Goal: Information Seeking & Learning: Learn about a topic

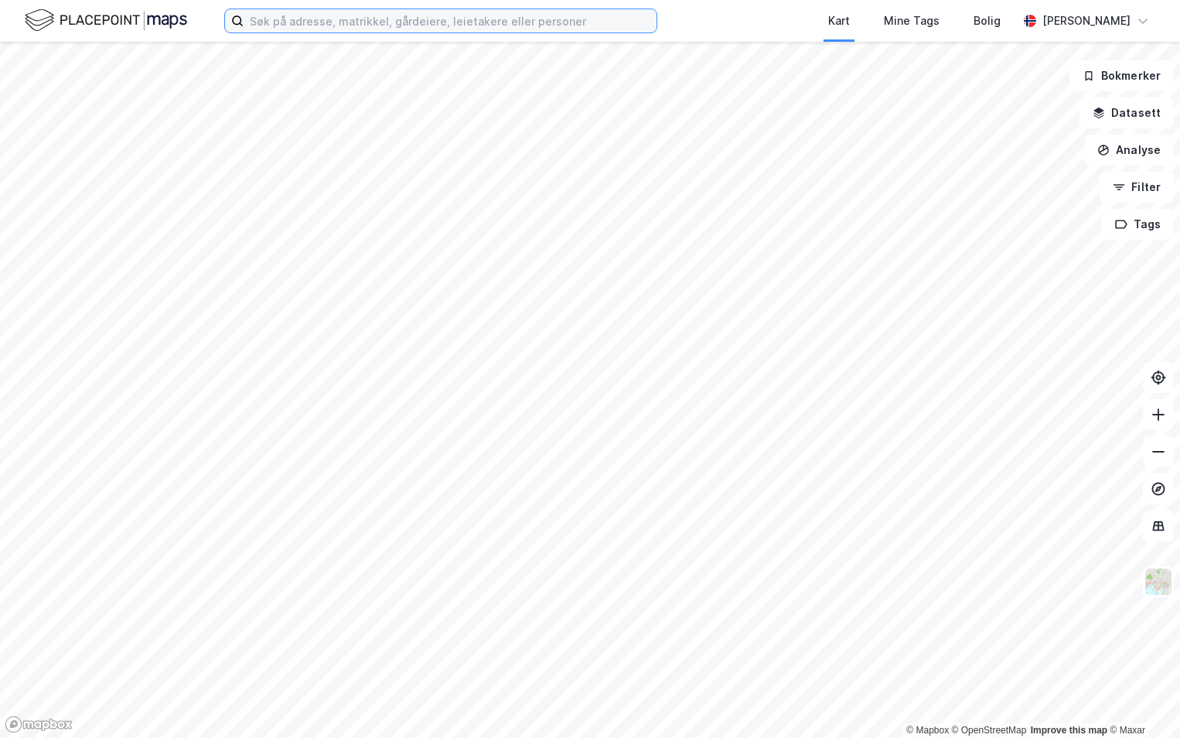
click at [295, 22] on input at bounding box center [450, 20] width 413 height 23
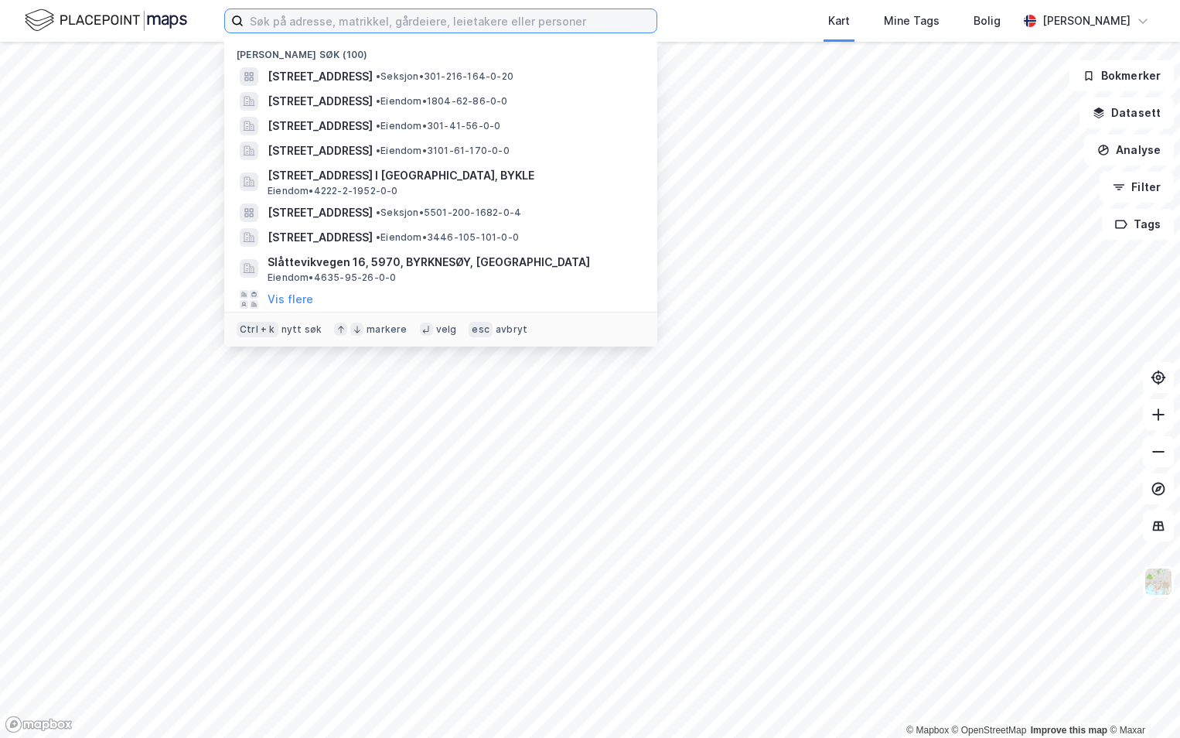
paste input "3207-235/181/0/0"
type input "3207-235/181/0/0"
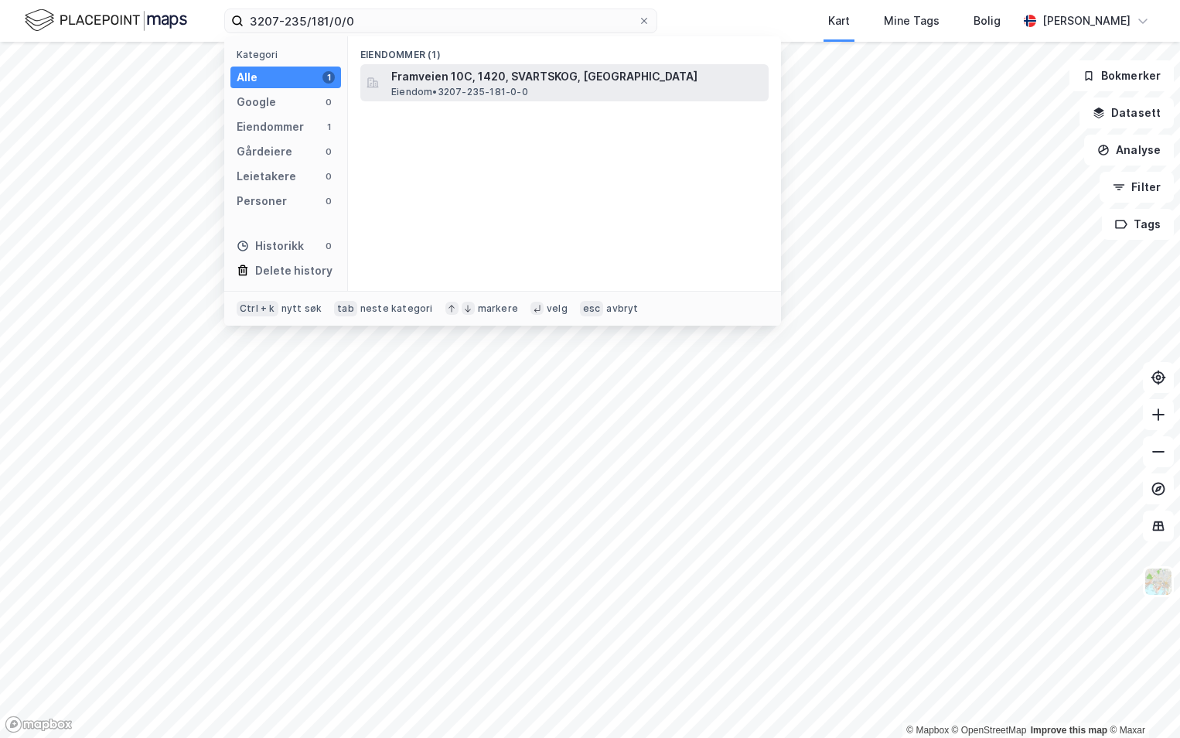
click at [620, 80] on span "Framveien 10C, 1420, SVARTSKOG, [GEOGRAPHIC_DATA]" at bounding box center [576, 76] width 371 height 19
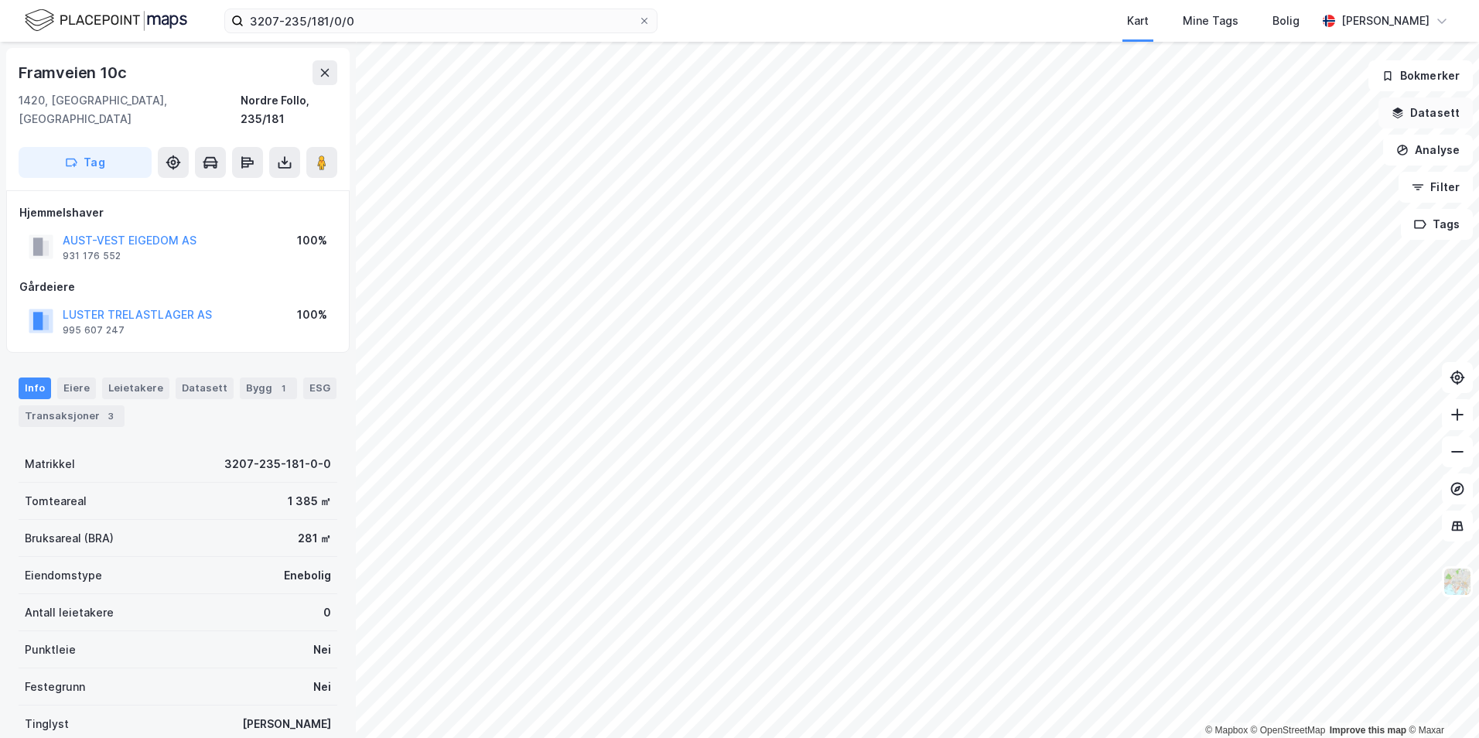
click at [1180, 114] on button "Datasett" at bounding box center [1426, 112] width 94 height 31
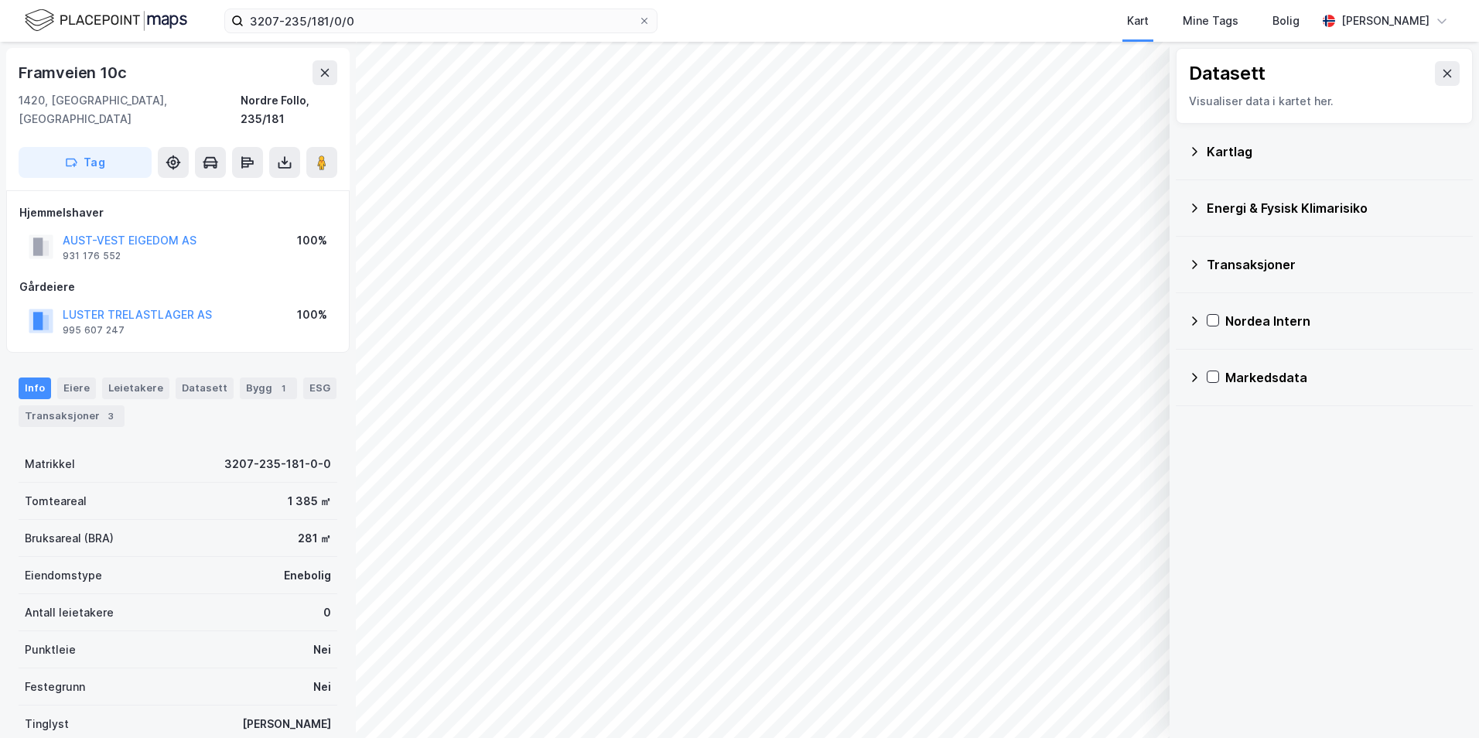
click at [1180, 162] on div "Kartlag" at bounding box center [1324, 151] width 272 height 37
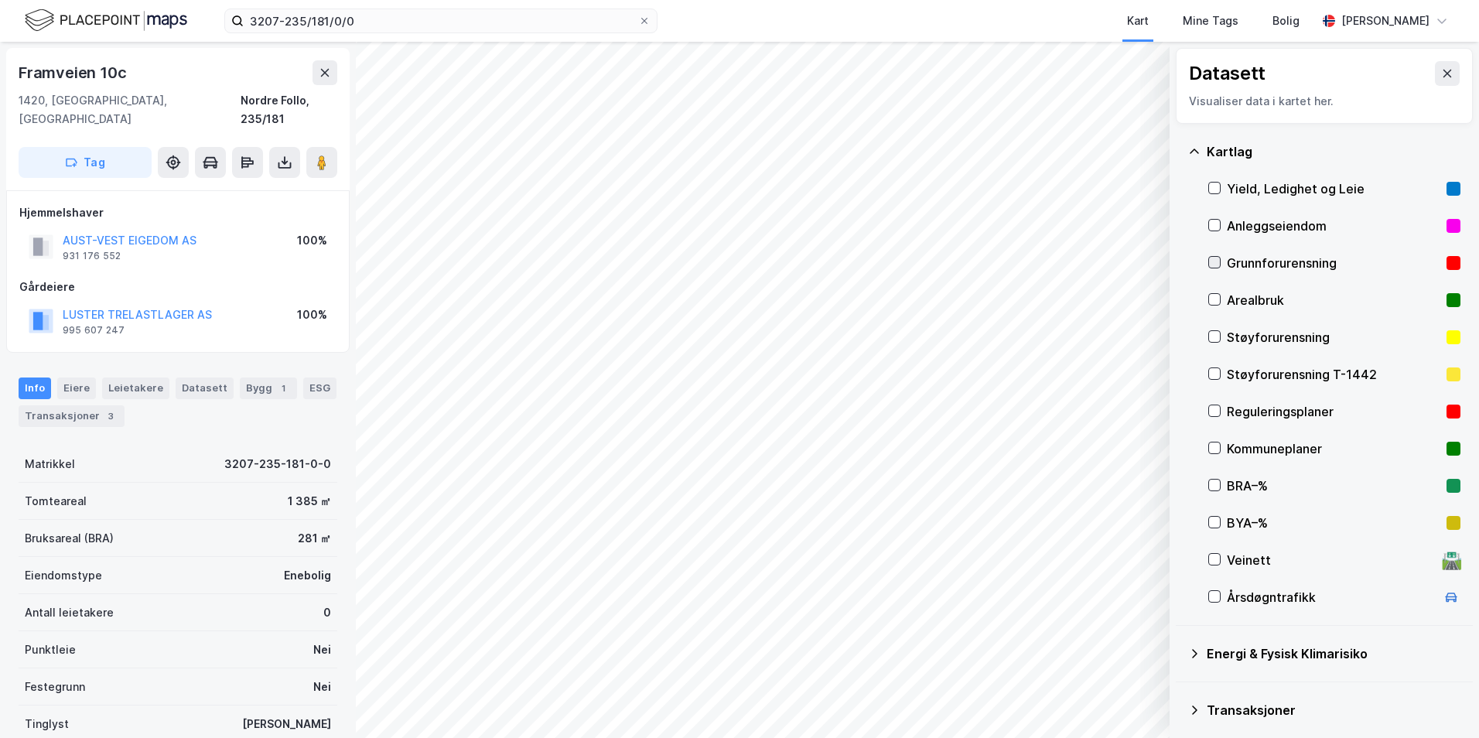
click at [1180, 257] on icon at bounding box center [1214, 262] width 11 height 11
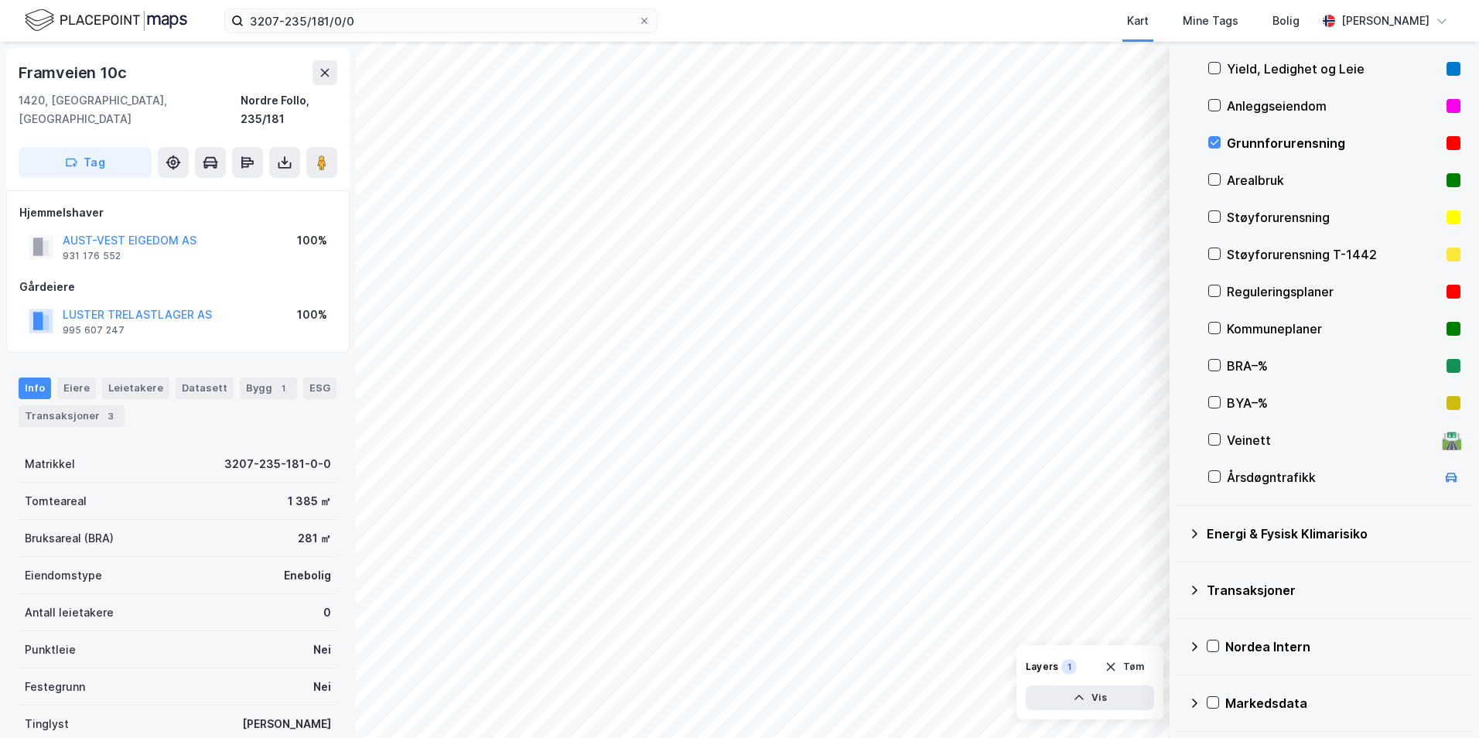
click at [1180, 531] on icon at bounding box center [1194, 534] width 12 height 12
click at [1180, 566] on icon at bounding box center [1233, 570] width 11 height 11
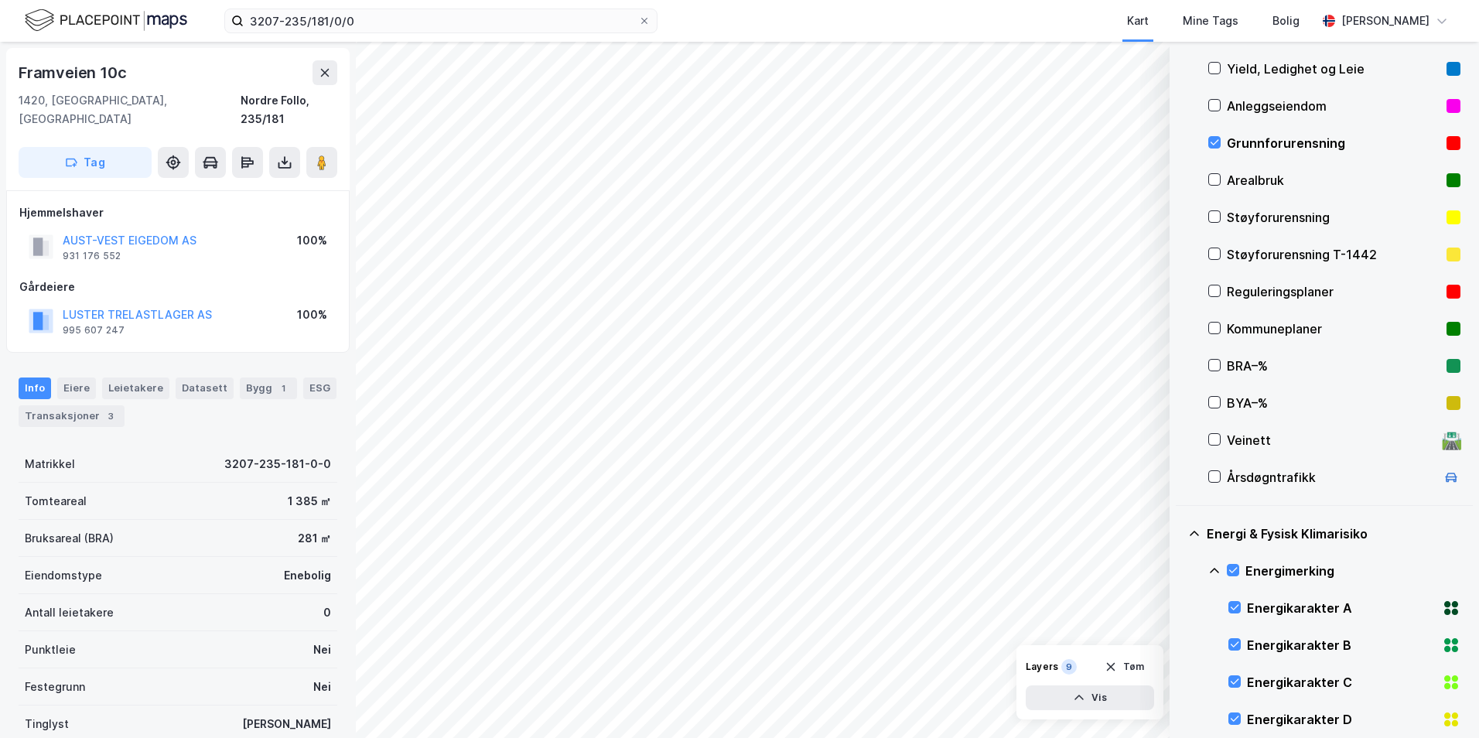
click at [1180, 569] on icon at bounding box center [1214, 571] width 12 height 12
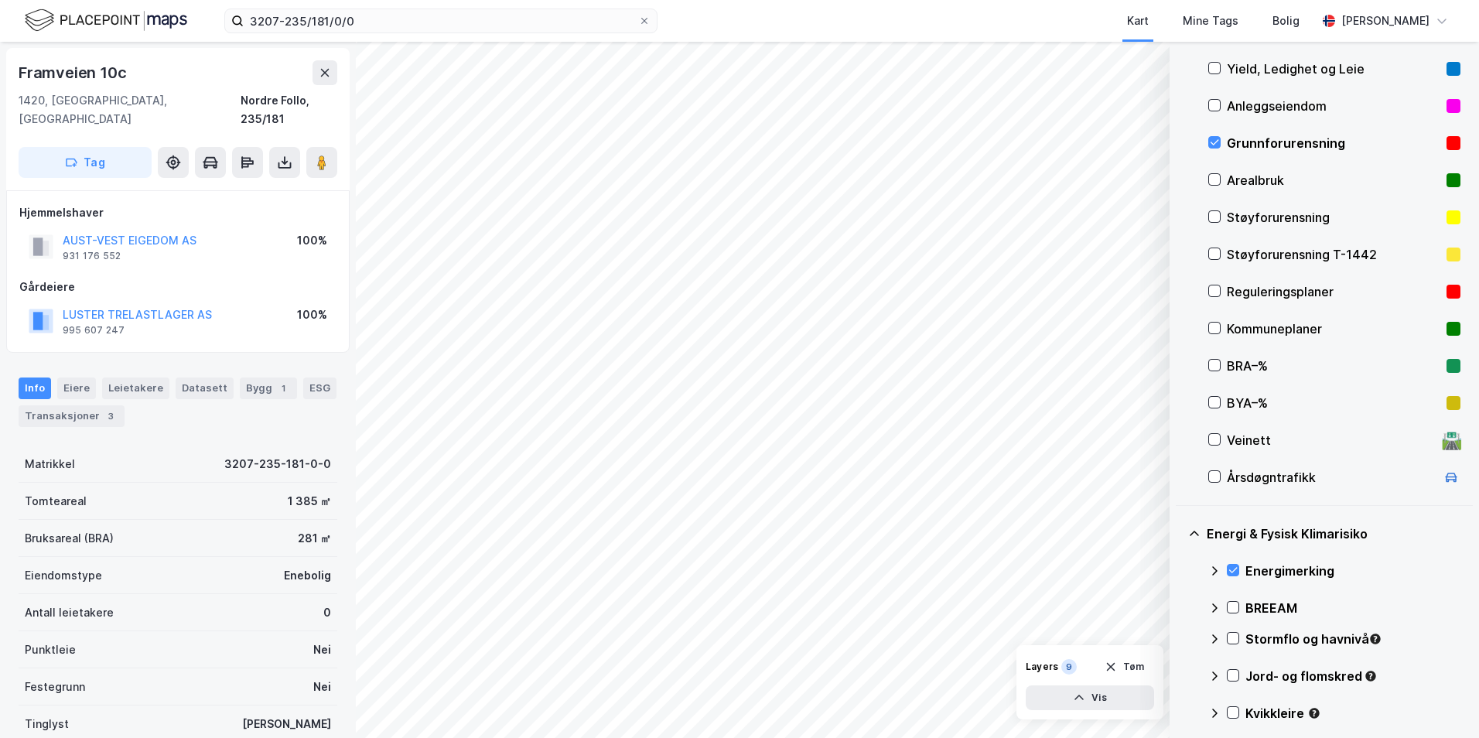
scroll to position [197, 0]
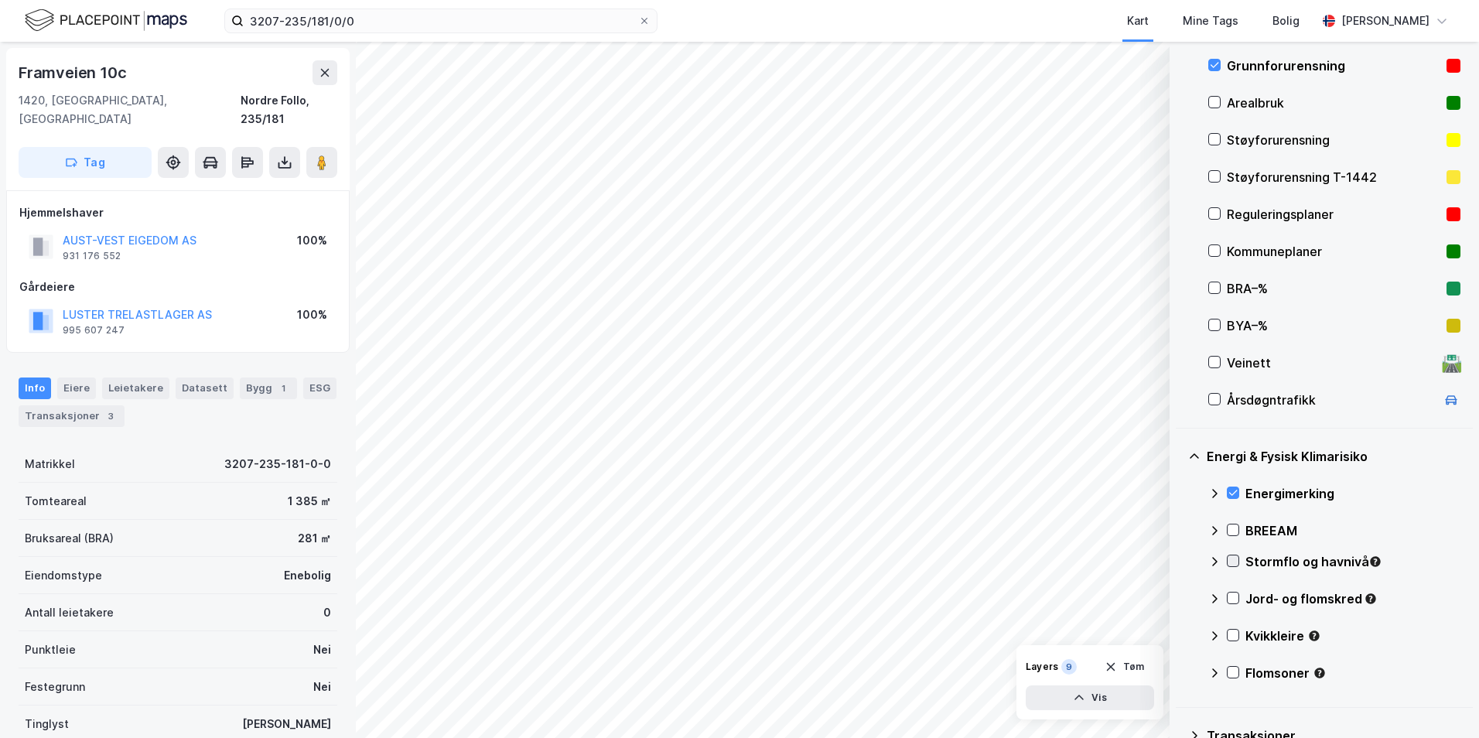
click at [1180, 560] on icon at bounding box center [1233, 560] width 11 height 11
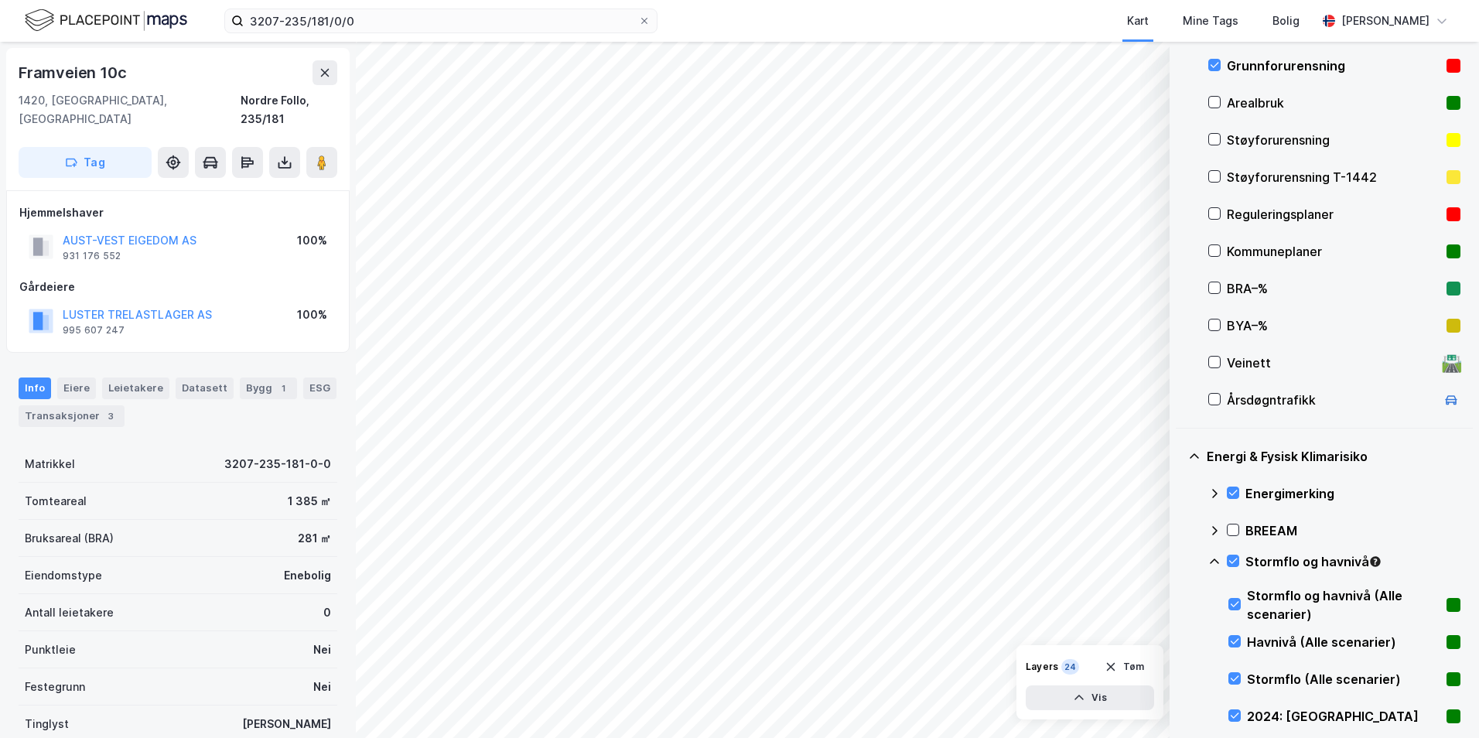
click at [1180, 562] on icon at bounding box center [1214, 561] width 9 height 5
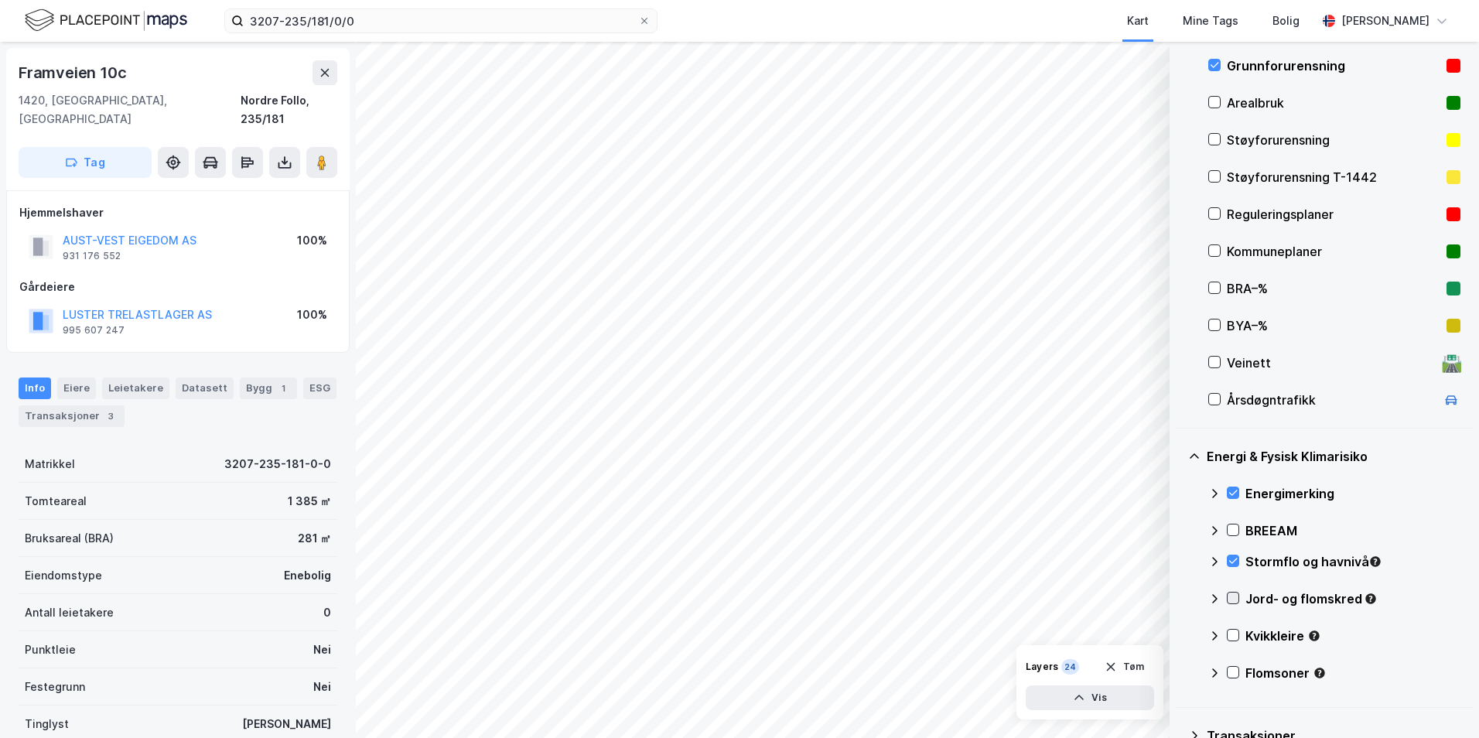
click at [1180, 598] on icon at bounding box center [1233, 598] width 11 height 11
click at [1180, 599] on icon at bounding box center [1214, 598] width 9 height 5
click at [1180, 636] on icon at bounding box center [1233, 635] width 11 height 11
click at [1180, 634] on icon at bounding box center [1214, 635] width 9 height 5
click at [1180, 669] on icon at bounding box center [1233, 672] width 11 height 11
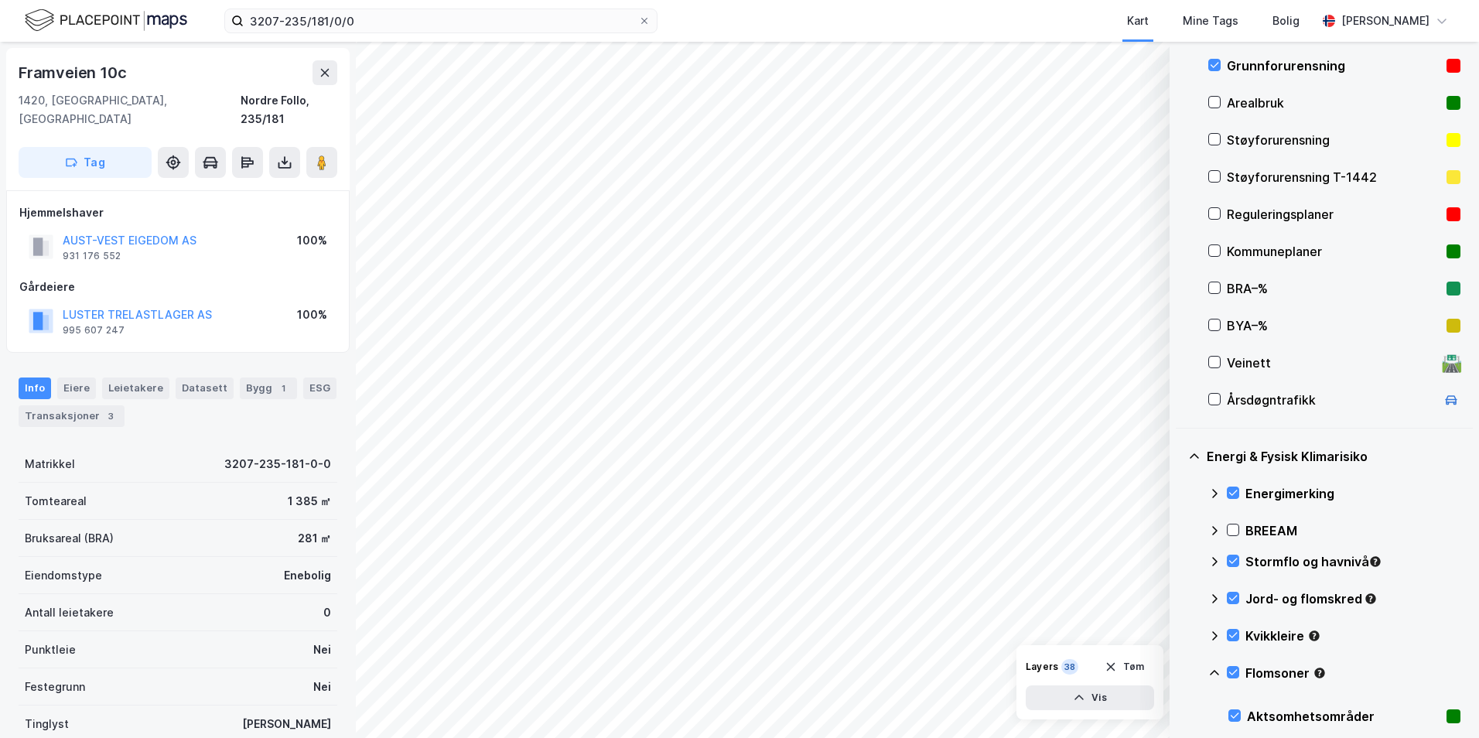
click at [1180, 674] on icon at bounding box center [1214, 673] width 12 height 12
